Goal: Submit feedback/report problem

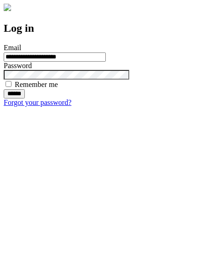
type input "**********"
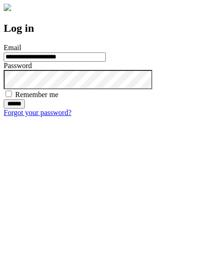
click at [25, 108] on input "******" at bounding box center [14, 103] width 21 height 9
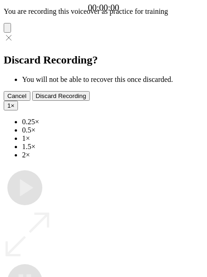
type input "**********"
